Goal: Task Accomplishment & Management: Use online tool/utility

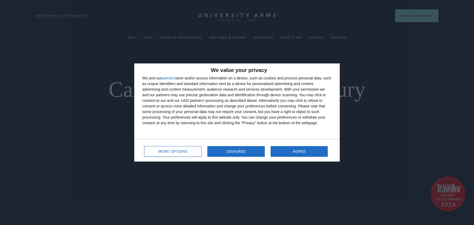
click at [231, 152] on span "DISAGREE" at bounding box center [236, 152] width 19 height 4
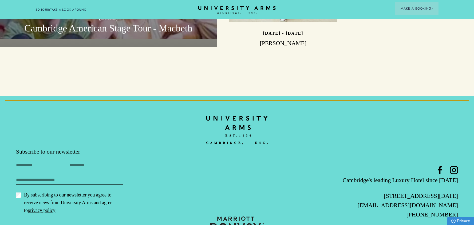
scroll to position [1662, 0]
drag, startPoint x: 371, startPoint y: 173, endPoint x: 463, endPoint y: 171, distance: 91.6
click at [463, 171] on footer "Subscribe to our newsletter First Name Last Name Email By subscribing to our ne…" at bounding box center [237, 173] width 474 height 152
copy p "[STREET_ADDRESS][DATE]"
drag, startPoint x: 316, startPoint y: 118, endPoint x: 317, endPoint y: 115, distance: 3.5
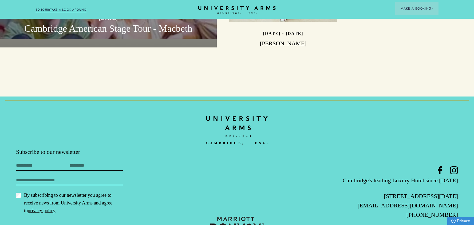
click at [316, 118] on div at bounding box center [237, 131] width 442 height 36
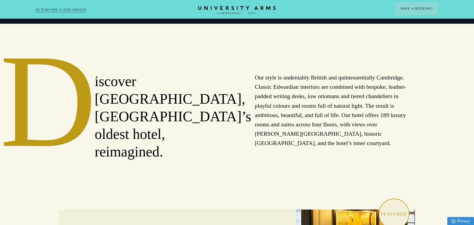
scroll to position [202, 0]
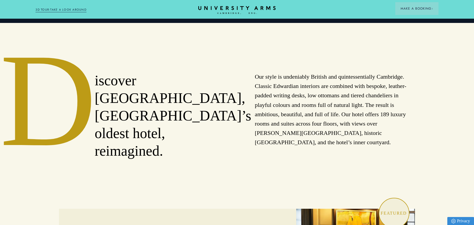
drag, startPoint x: 273, startPoint y: 86, endPoint x: 267, endPoint y: 83, distance: 6.0
click at [273, 86] on p "Our style is undeniably British and quintessentially Cambridge. Classic Edwardi…" at bounding box center [335, 109] width 160 height 75
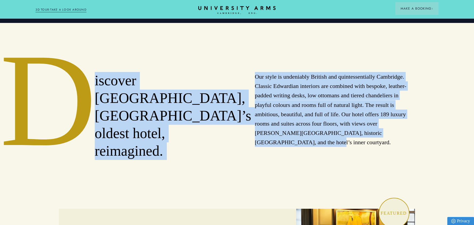
drag, startPoint x: 95, startPoint y: 80, endPoint x: 387, endPoint y: 137, distance: 297.0
click at [387, 137] on div "iscover [GEOGRAPHIC_DATA], [GEOGRAPHIC_DATA]’s oldest hotel, reimagined. Our st…" at bounding box center [237, 116] width 356 height 88
copy div "iscover [GEOGRAPHIC_DATA], [GEOGRAPHIC_DATA]’s oldest hotel, reimagined. Our st…"
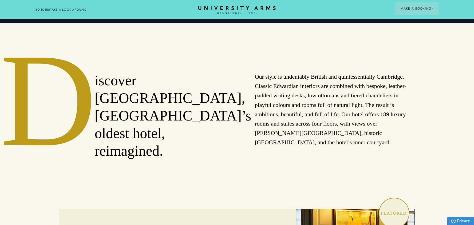
click at [178, 121] on h2 "iscover [GEOGRAPHIC_DATA], [GEOGRAPHIC_DATA]’s oldest hotel, reimagined." at bounding box center [157, 116] width 125 height 88
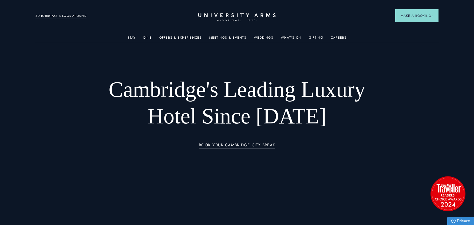
scroll to position [0, 0]
click at [222, 38] on link "Meetings & Events" at bounding box center [227, 39] width 37 height 7
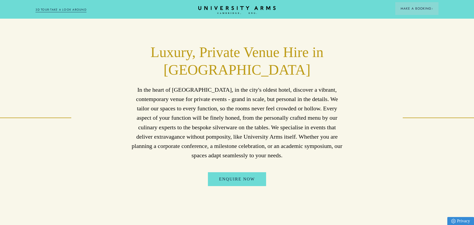
scroll to position [233, 0]
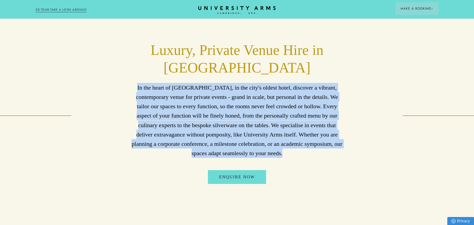
drag, startPoint x: 136, startPoint y: 87, endPoint x: 307, endPoint y: 158, distance: 185.5
click at [308, 158] on div "Luxury, Private Venue Hire in [GEOGRAPHIC_DATA] In the heart of [GEOGRAPHIC_DAT…" at bounding box center [237, 116] width 356 height 149
copy div "In the heart of [GEOGRAPHIC_DATA], in the city's oldest hotel, discover a vibra…"
